Goal: Information Seeking & Learning: Learn about a topic

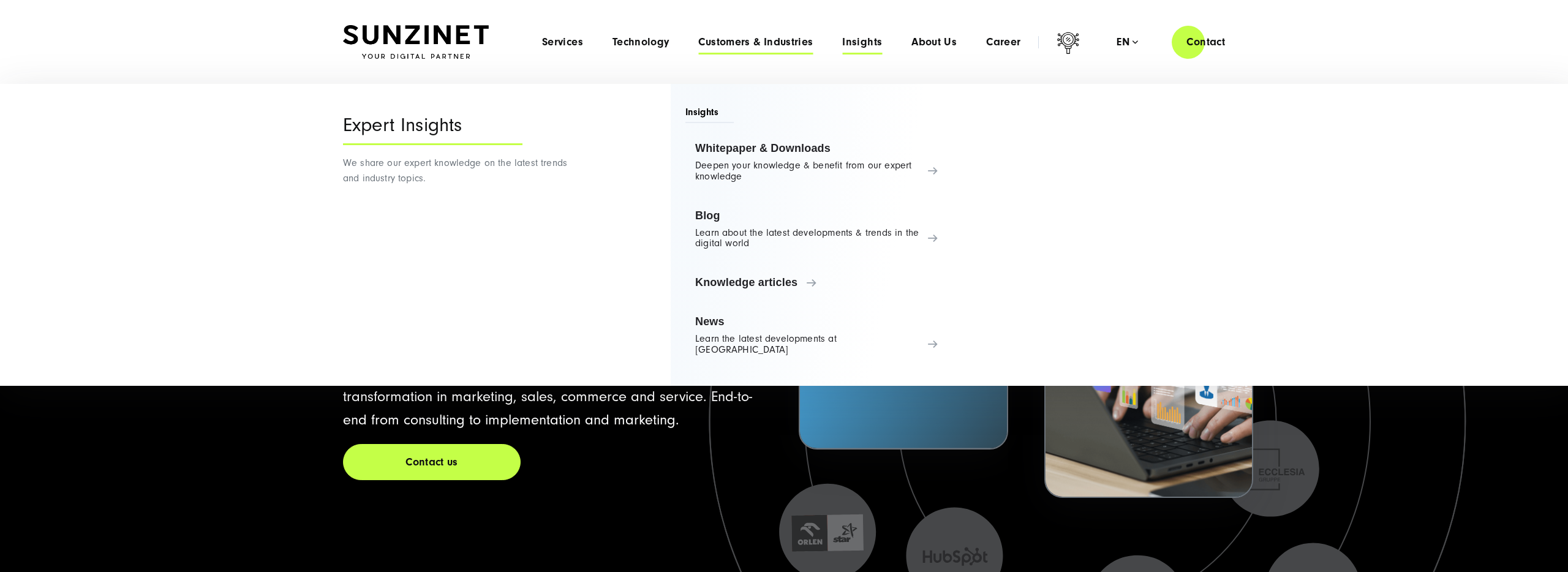
click at [726, 47] on span "Customers & Industries" at bounding box center [755, 42] width 115 height 12
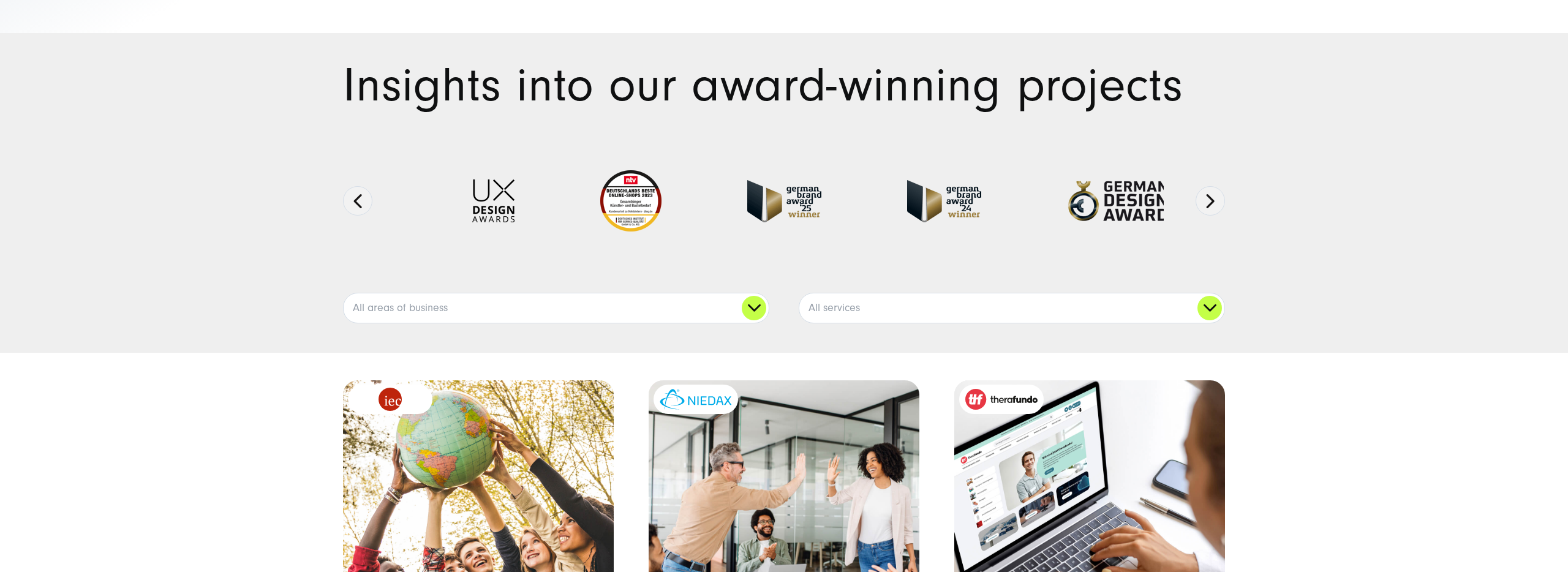
scroll to position [59, 0]
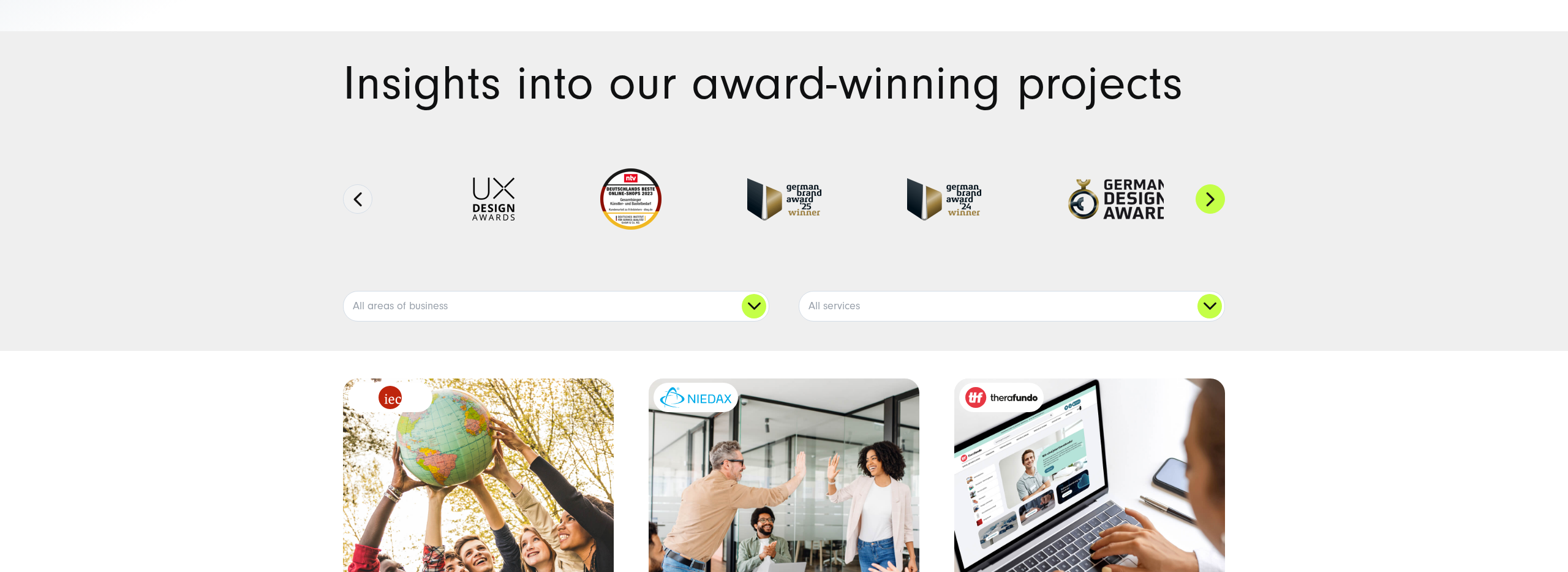
click at [1200, 197] on button "Next" at bounding box center [1210, 199] width 30 height 30
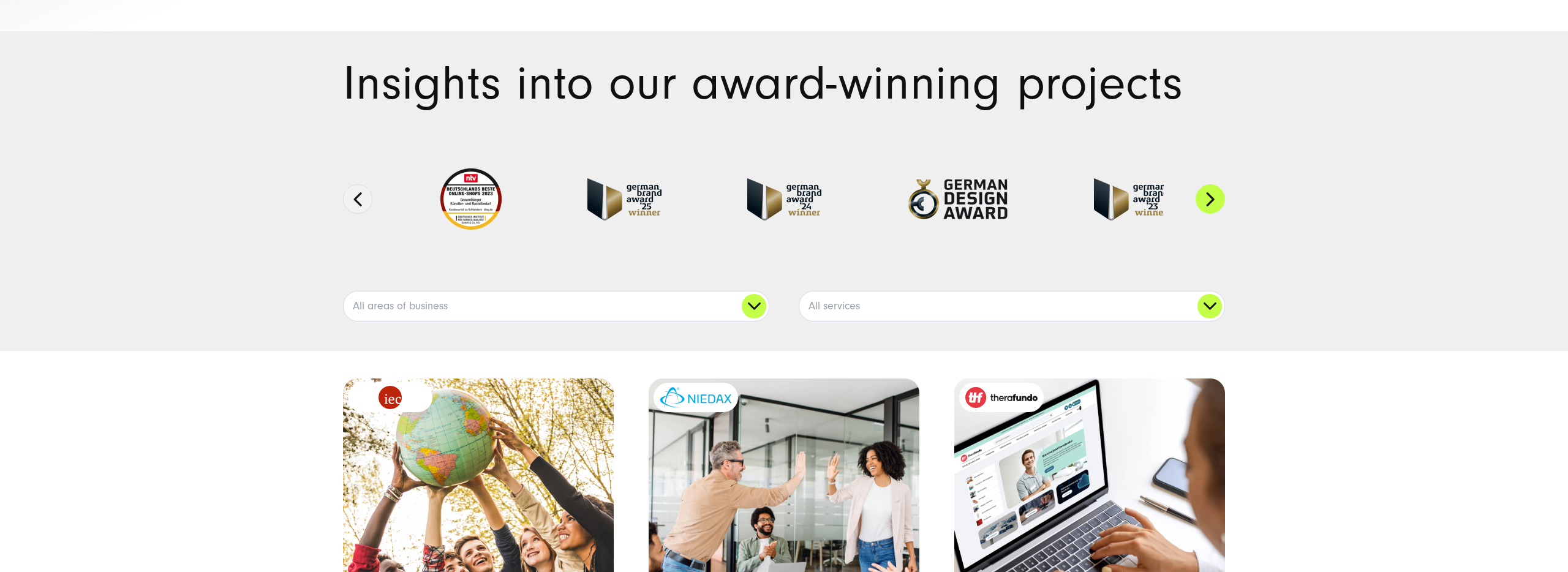
click at [1200, 197] on button "Next" at bounding box center [1210, 199] width 30 height 30
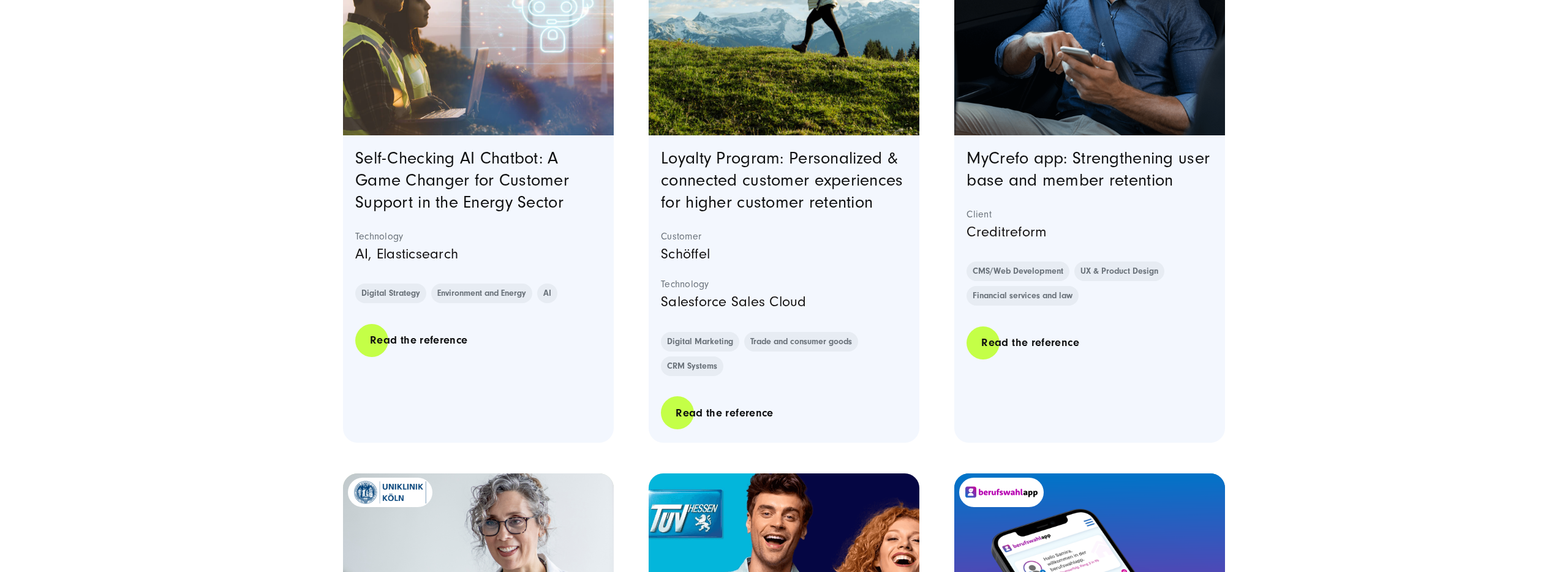
scroll to position [1792, 0]
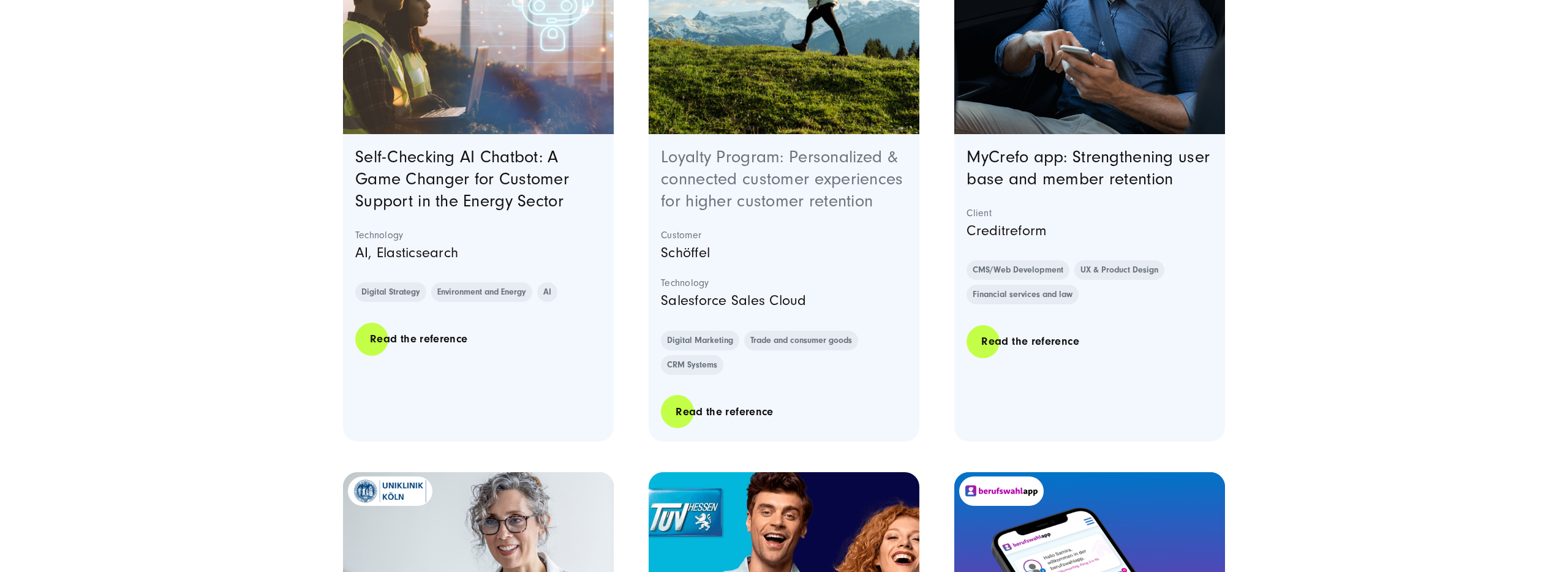
click at [728, 188] on link "Loyalty Program: Personalized & connected customer experiences for higher custo…" at bounding box center [782, 179] width 242 height 63
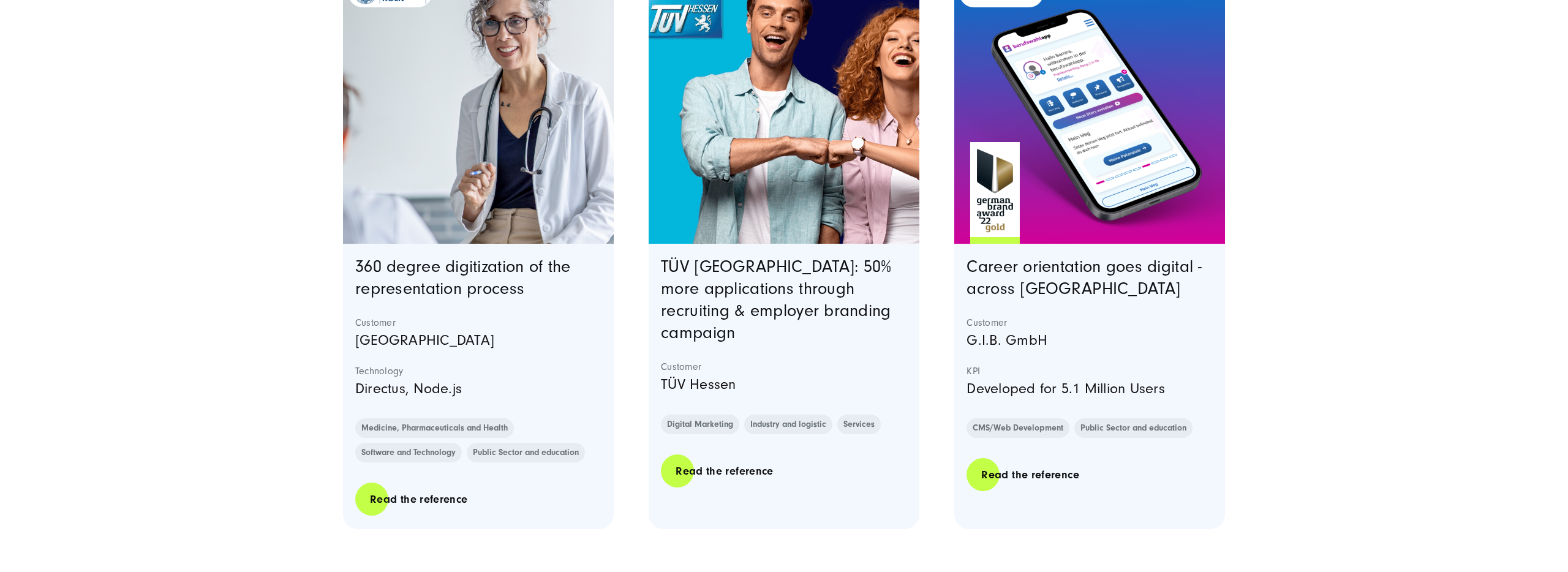
scroll to position [2298, 0]
